Goal: Task Accomplishment & Management: Use online tool/utility

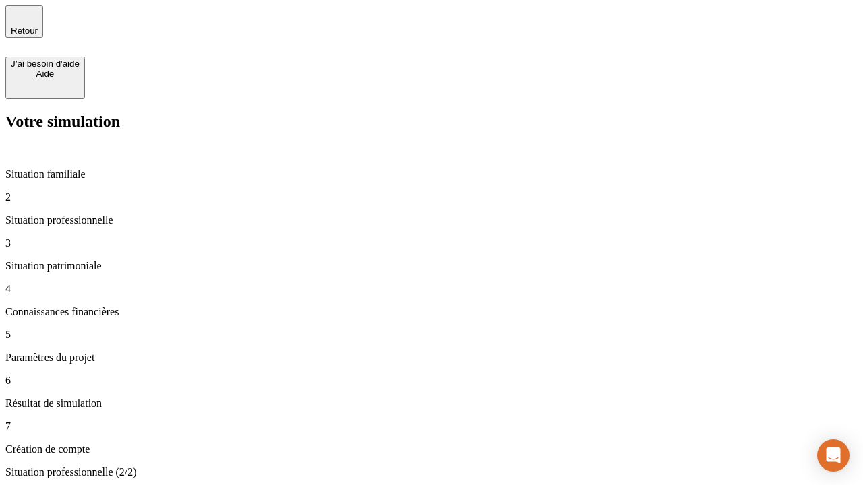
type input "30 000"
type input "1 000"
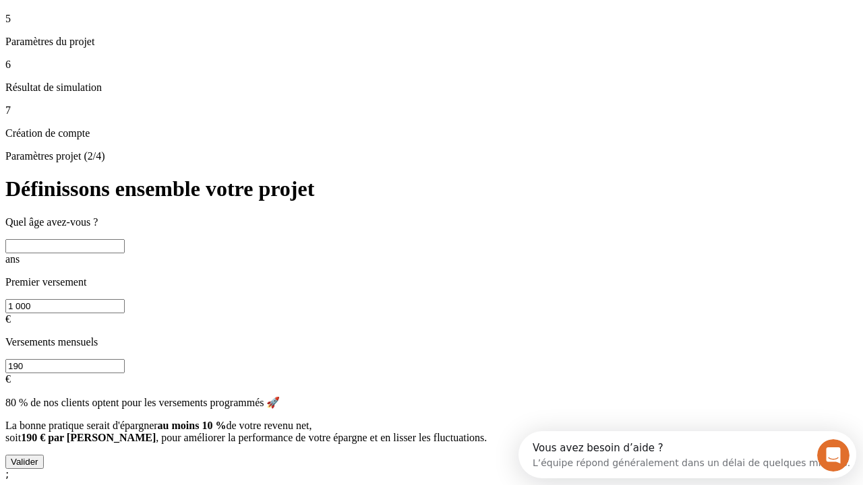
scroll to position [12, 0]
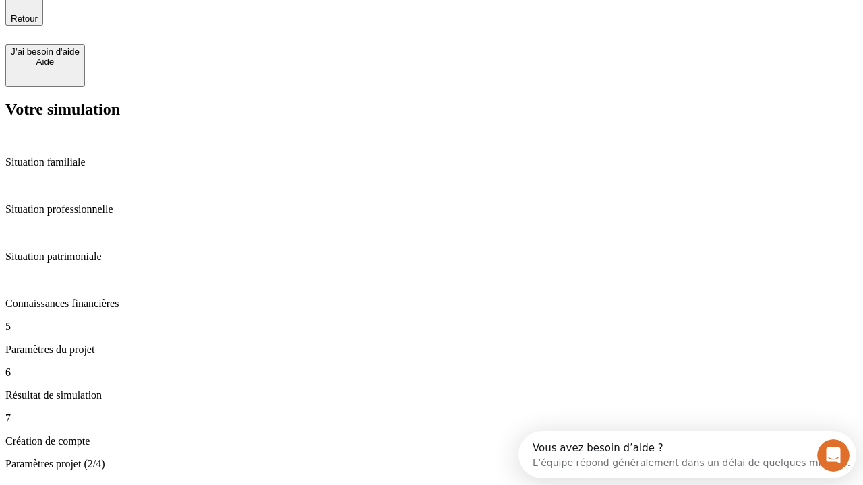
type input "65"
type input "5 000"
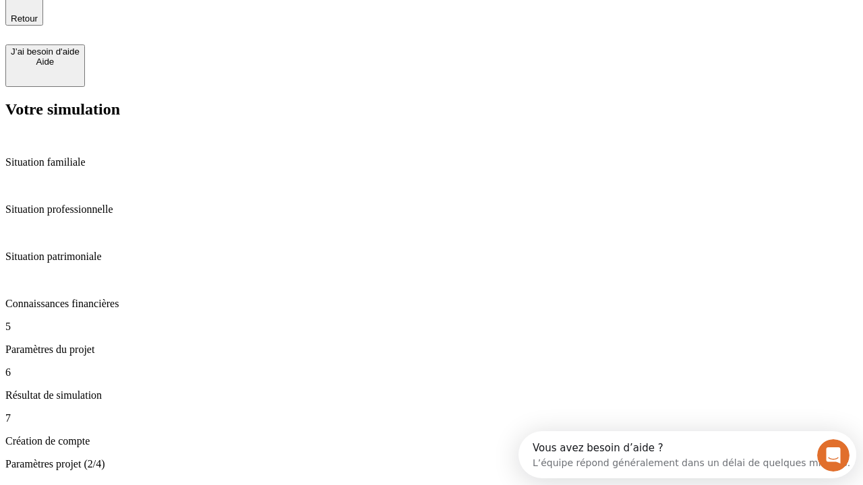
type input "640"
